Goal: Information Seeking & Learning: Check status

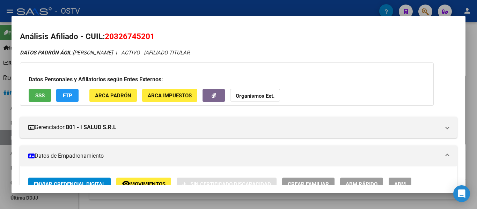
scroll to position [349, 0]
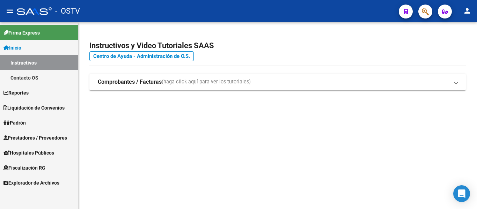
click at [19, 122] on span "Padrón" at bounding box center [14, 123] width 22 height 8
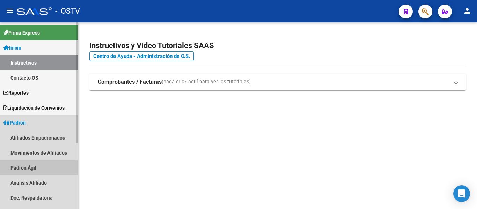
click at [19, 166] on link "Padrón Ágil" at bounding box center [39, 167] width 78 height 15
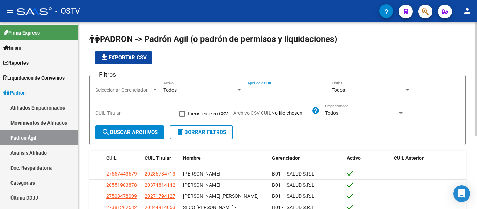
click at [270, 88] on input "Apellido o CUIL" at bounding box center [287, 90] width 79 height 6
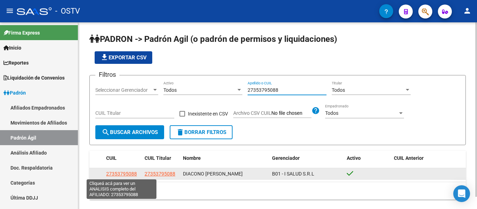
type input "27353795088"
click at [123, 175] on span "27353795088" at bounding box center [121, 174] width 31 height 6
type textarea "27353795088"
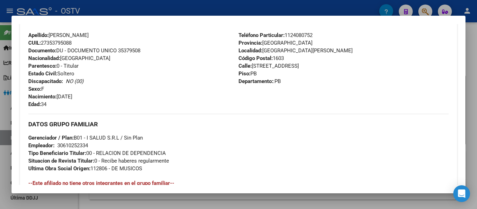
scroll to position [349, 0]
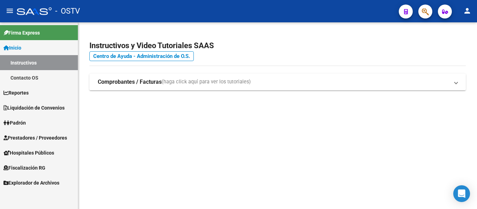
click at [15, 122] on span "Padrón" at bounding box center [14, 123] width 22 height 8
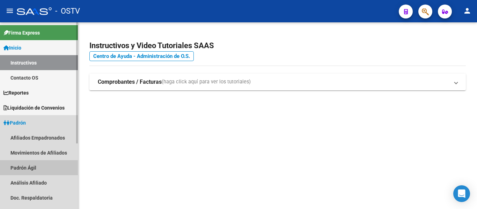
click at [18, 167] on link "Padrón Ágil" at bounding box center [39, 167] width 78 height 15
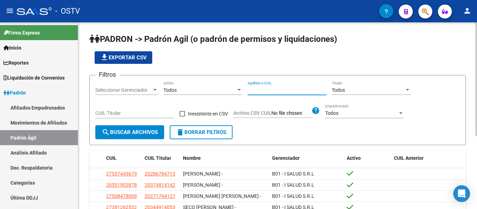
click at [286, 88] on input "Apellido o CUIL" at bounding box center [287, 90] width 79 height 6
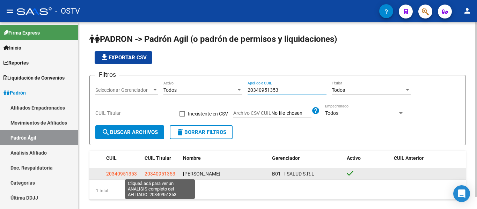
type input "20340951353"
click at [159, 172] on span "20340951353" at bounding box center [160, 174] width 31 height 6
type textarea "20340951353"
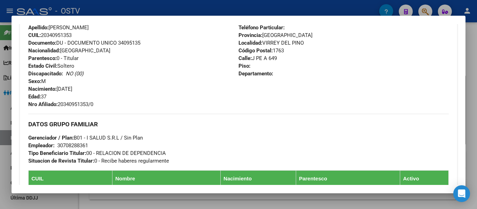
scroll to position [349, 0]
